Goal: Task Accomplishment & Management: Use online tool/utility

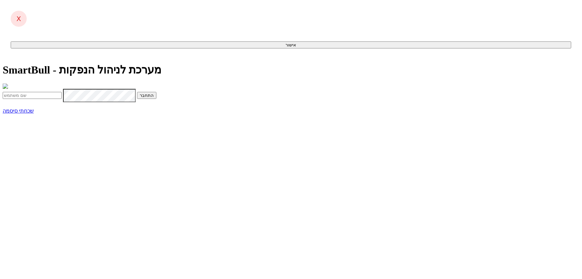
type input "ariela@dcm.co.il"
click at [157, 99] on button "התחבר" at bounding box center [146, 95] width 19 height 7
type input "136276"
click at [63, 106] on button "התחבר" at bounding box center [72, 109] width 19 height 7
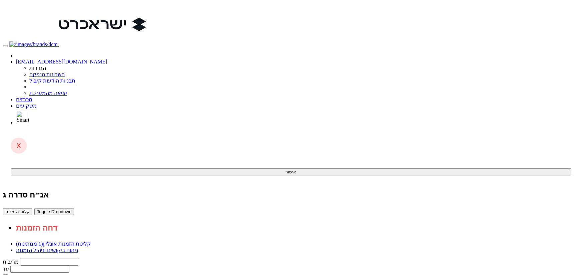
drag, startPoint x: 474, startPoint y: 120, endPoint x: 471, endPoint y: 124, distance: 5.0
click at [32, 208] on button "קלוט הזמנות" at bounding box center [18, 211] width 30 height 7
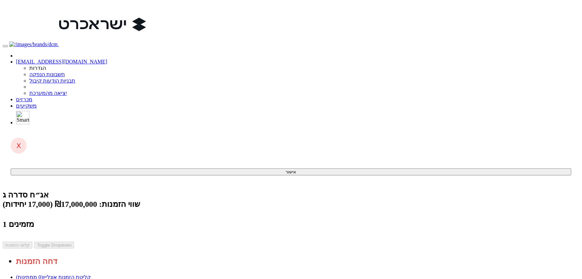
click at [78, 278] on link "ניתוח ביקושים וניהול הזמנות" at bounding box center [47, 283] width 62 height 6
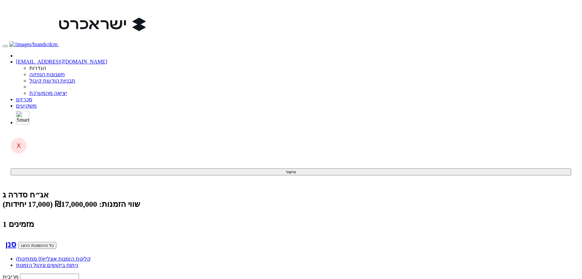
click at [43, 256] on span "(0 ממתינות)" at bounding box center [29, 259] width 27 height 6
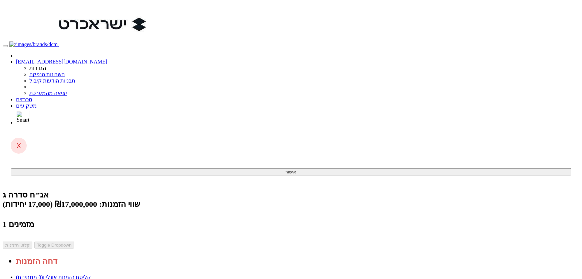
click at [32, 96] on link "מכרזים" at bounding box center [24, 99] width 16 height 6
